Goal: Task Accomplishment & Management: Complete application form

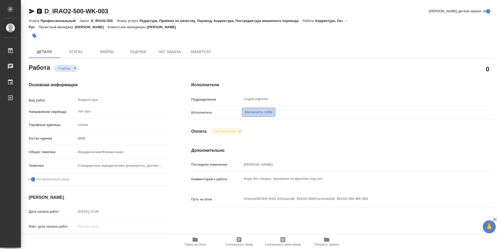
click at [260, 113] on span "Назначить себя" at bounding box center [259, 112] width 28 height 6
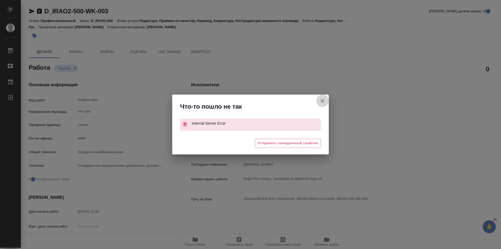
click at [323, 101] on icon "button" at bounding box center [322, 101] width 6 height 6
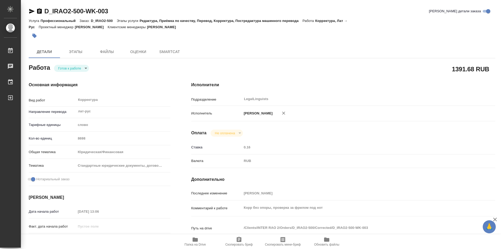
type textarea "x"
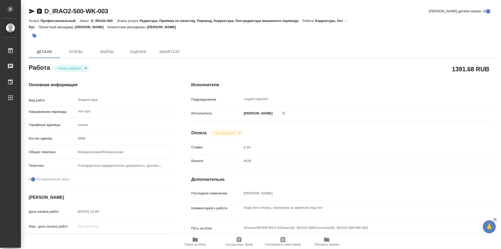
type textarea "x"
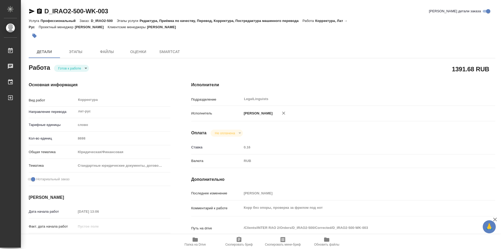
type textarea "x"
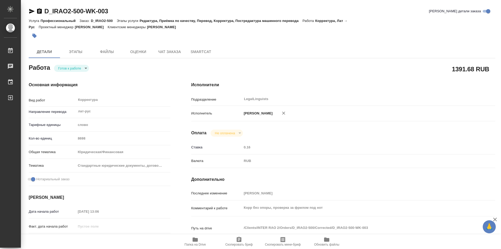
type textarea "x"
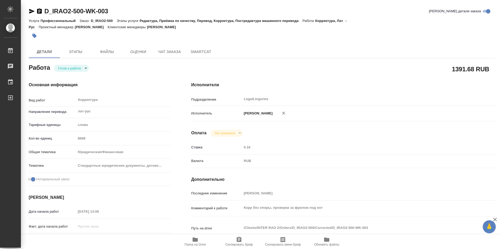
type textarea "x"
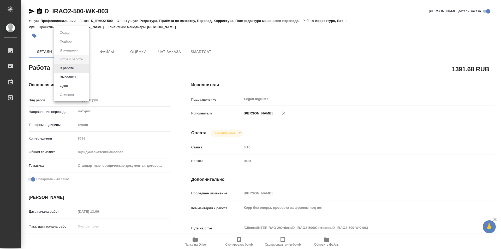
click at [87, 69] on body "🙏 .cls-1 fill:#fff; AWATERA Kozinets Larisa Работы Чаты График Выйти D_IRAO2-50…" at bounding box center [250, 124] width 501 height 249
click at [67, 70] on button "В работе" at bounding box center [66, 68] width 17 height 6
type textarea "x"
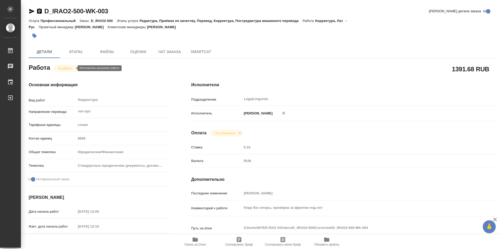
type textarea "x"
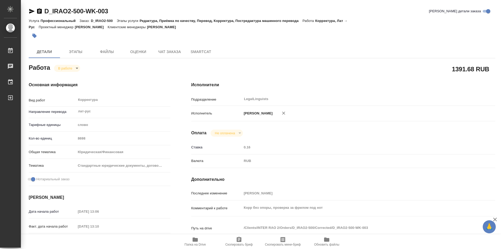
type textarea "x"
